Goal: Information Seeking & Learning: Understand process/instructions

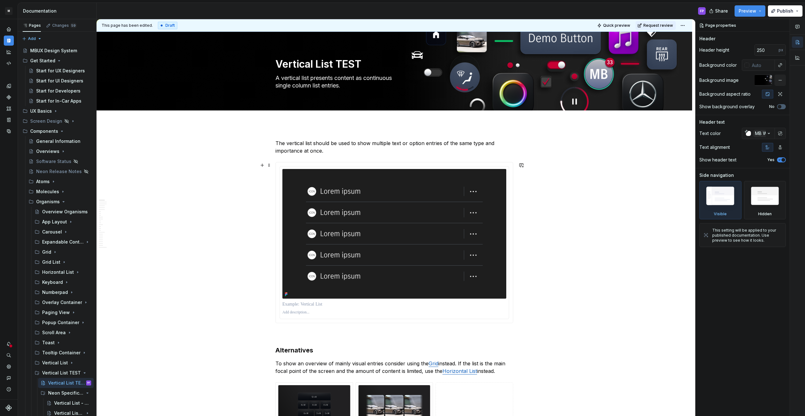
scroll to position [1, 0]
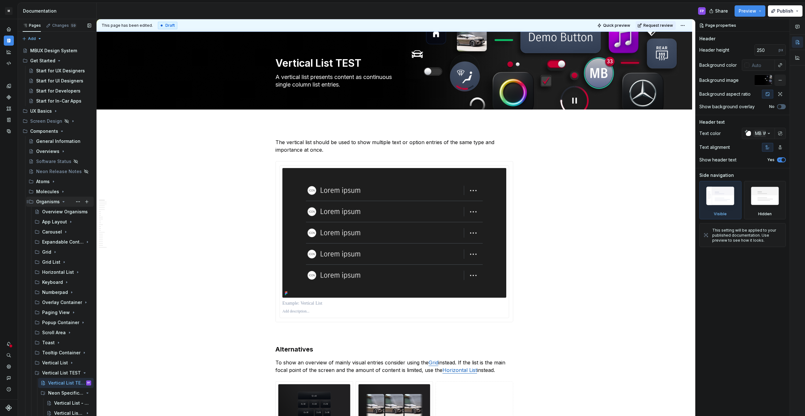
click at [62, 201] on icon "Page tree" at bounding box center [63, 201] width 5 height 5
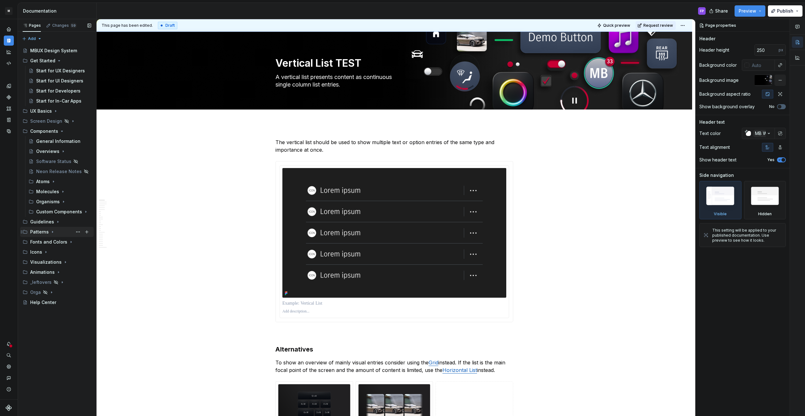
click at [51, 230] on icon "Page tree" at bounding box center [52, 231] width 5 height 5
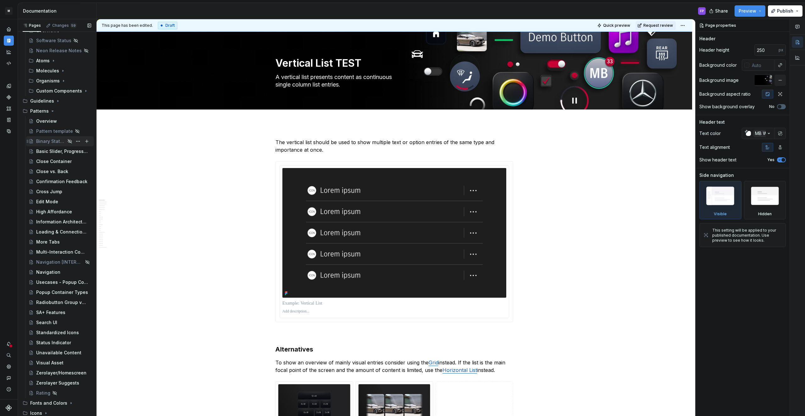
scroll to position [122, 0]
click at [46, 151] on div "Basic Slider, Progressbar, Seekbar" at bounding box center [54, 150] width 36 height 6
type textarea "*"
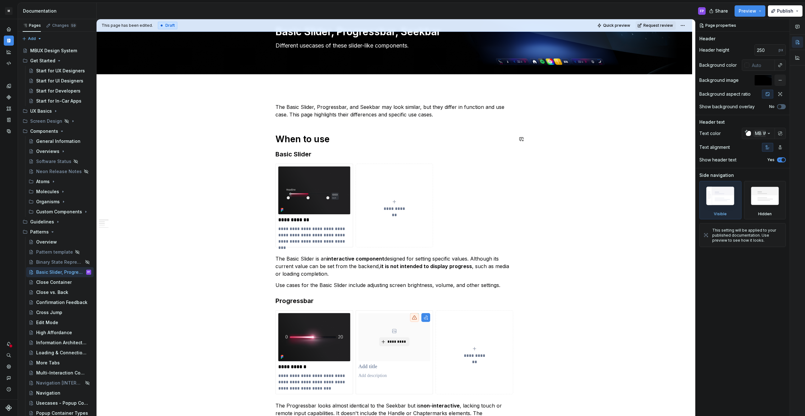
scroll to position [35, 0]
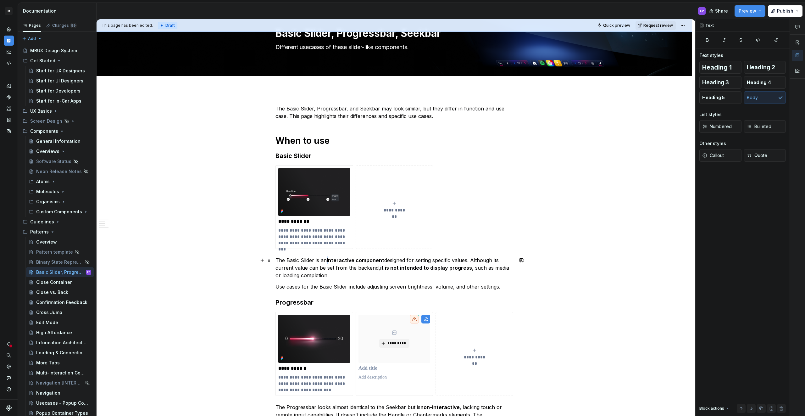
drag, startPoint x: 327, startPoint y: 260, endPoint x: 331, endPoint y: 260, distance: 4.1
click at [331, 260] on p "The Basic Slider is an interactive component designed for setting specific valu…" at bounding box center [394, 267] width 238 height 23
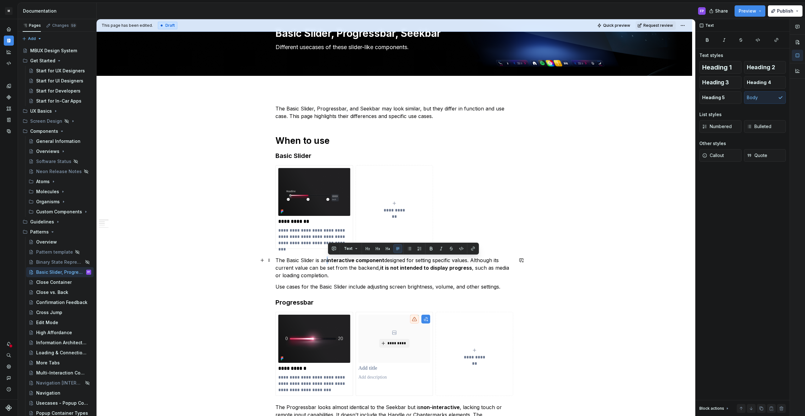
scroll to position [44, 0]
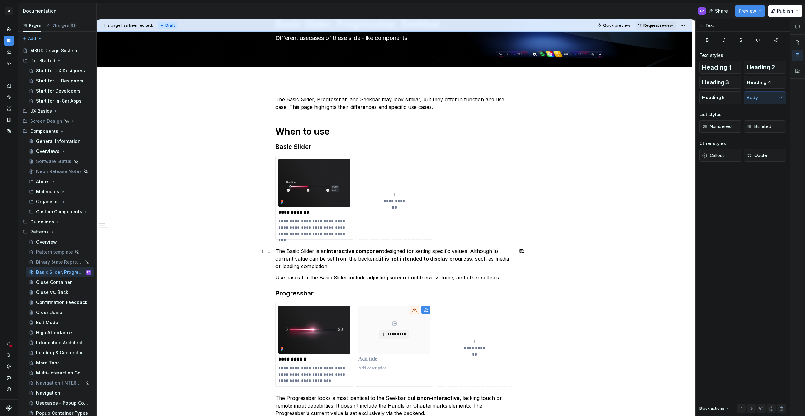
click at [408, 270] on p "The Basic Slider is an interactive component designed for setting specific valu…" at bounding box center [394, 258] width 238 height 23
drag, startPoint x: 379, startPoint y: 259, endPoint x: 471, endPoint y: 261, distance: 92.2
click at [471, 261] on p "The Basic Slider is an interactive component designed for setting specific valu…" at bounding box center [394, 258] width 238 height 23
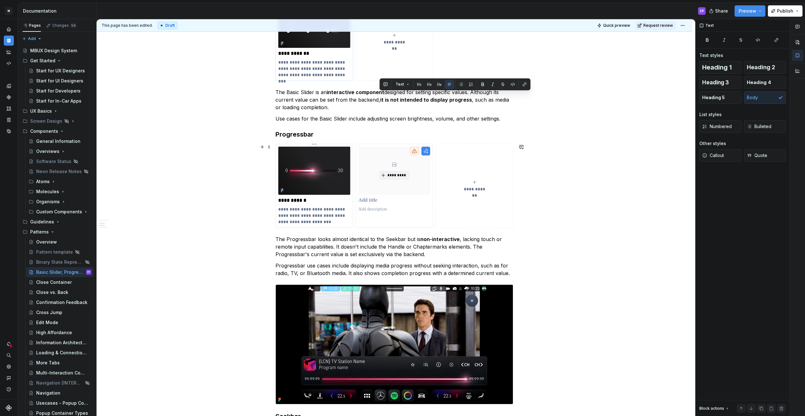
scroll to position [226, 0]
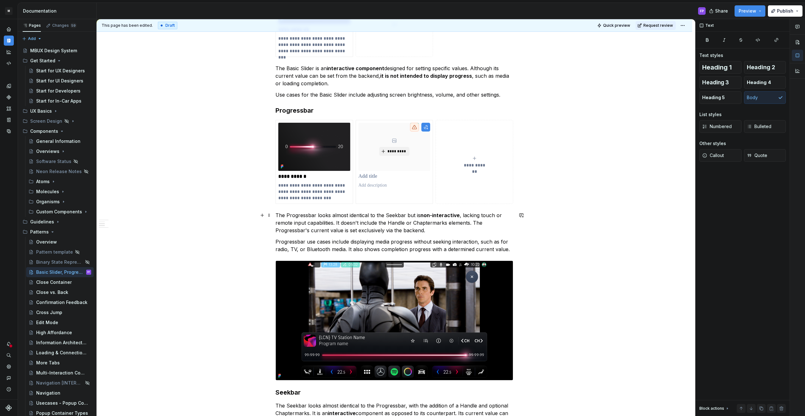
click at [286, 227] on p "The Progressbar looks almost identical to the Seekbar but is non-interactive , …" at bounding box center [394, 222] width 238 height 23
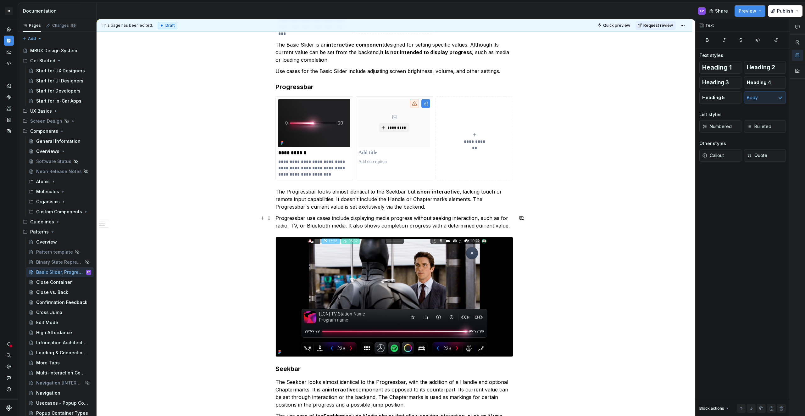
scroll to position [252, 0]
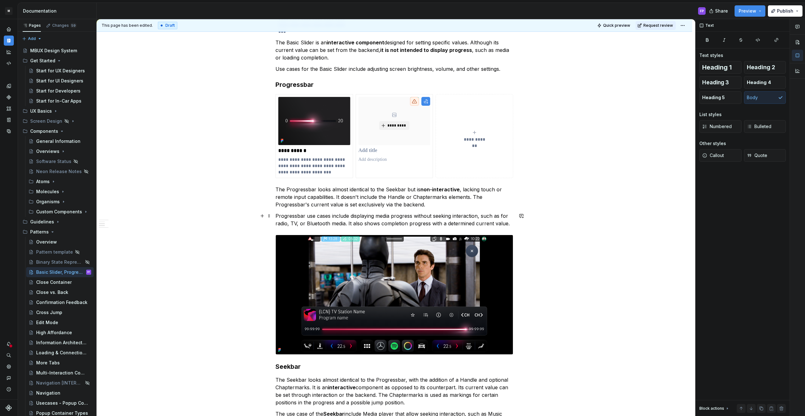
click at [365, 221] on p "Progressbar use cases include displaying media progress without seeking interac…" at bounding box center [394, 219] width 238 height 15
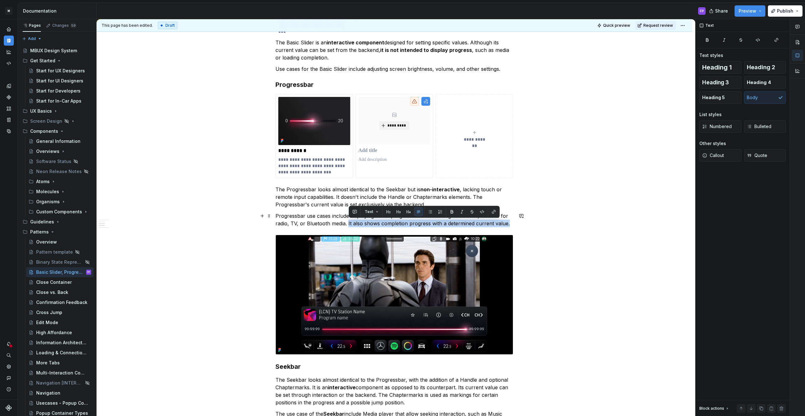
drag, startPoint x: 348, startPoint y: 223, endPoint x: 509, endPoint y: 226, distance: 160.7
click at [509, 226] on p "Progressbar use cases include displaying media progress without seeking interac…" at bounding box center [394, 219] width 238 height 15
click at [347, 194] on p "The Progressbar looks almost identical to the Seekbar but is non-interactive , …" at bounding box center [394, 197] width 238 height 23
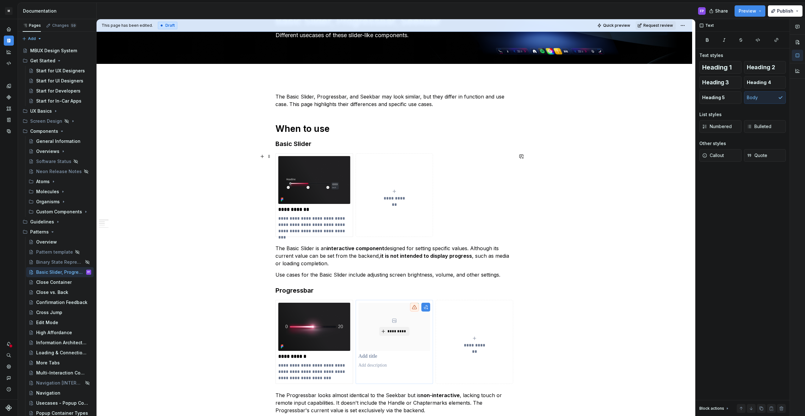
scroll to position [31, 0]
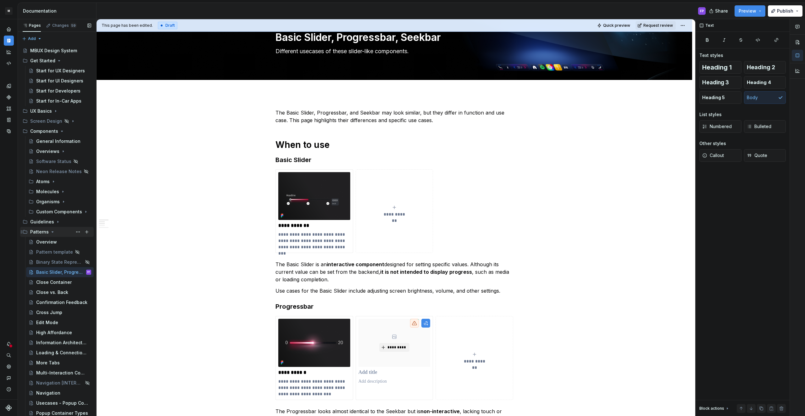
click at [53, 231] on icon "Page tree" at bounding box center [52, 231] width 5 height 5
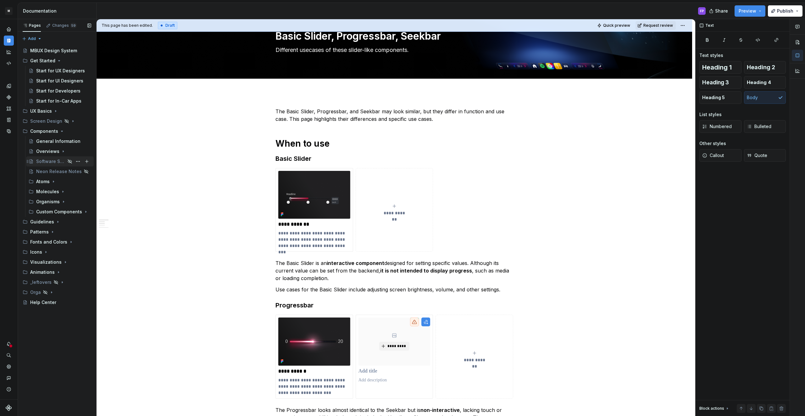
scroll to position [32, 0]
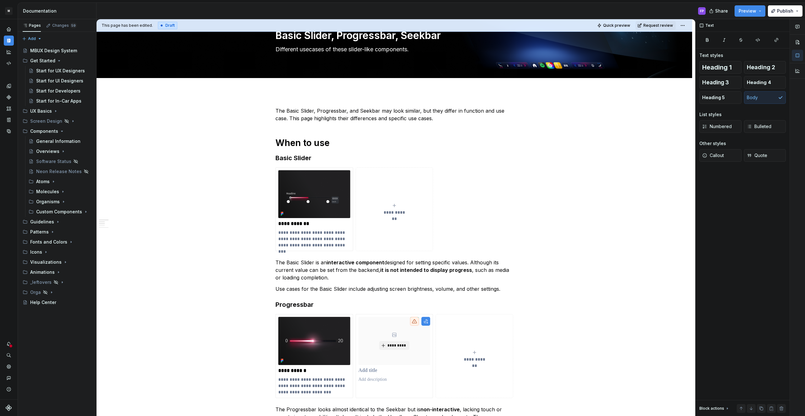
type textarea "*"
